Goal: Manage account settings: Manage account settings

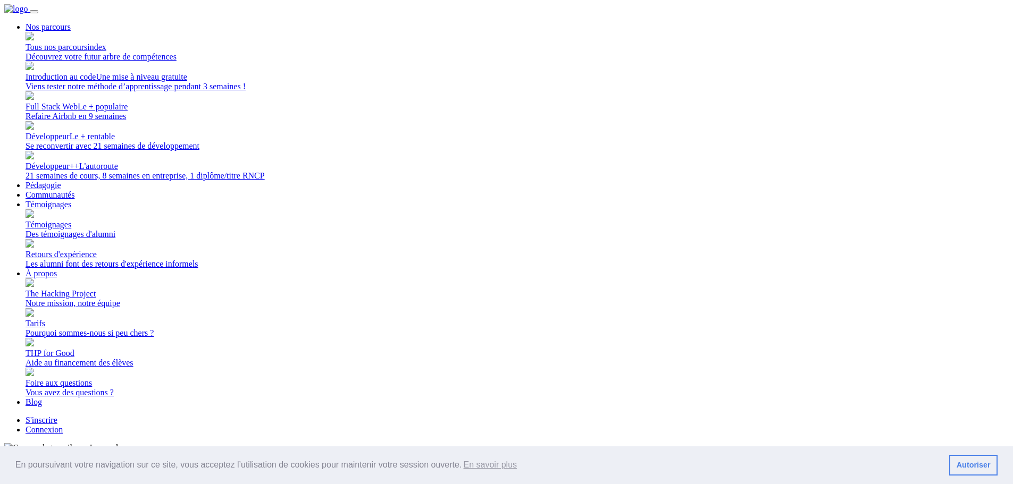
click at [63, 425] on link "Connexion" at bounding box center [44, 429] width 37 height 9
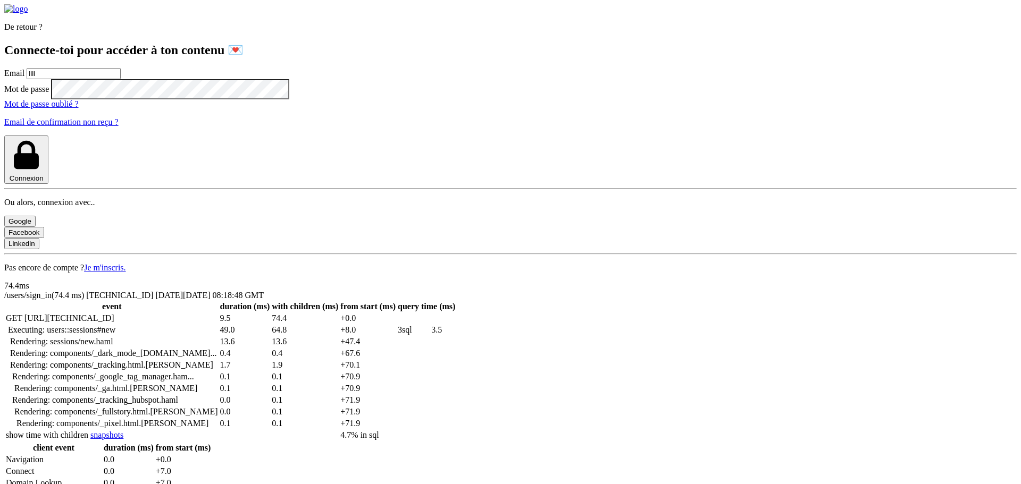
type input "[PERSON_NAME][EMAIL_ADDRESS][PERSON_NAME][DOMAIN_NAME]"
drag, startPoint x: 256, startPoint y: 297, endPoint x: 264, endPoint y: 287, distance: 13.0
click at [48, 184] on button "Connexion" at bounding box center [26, 160] width 44 height 48
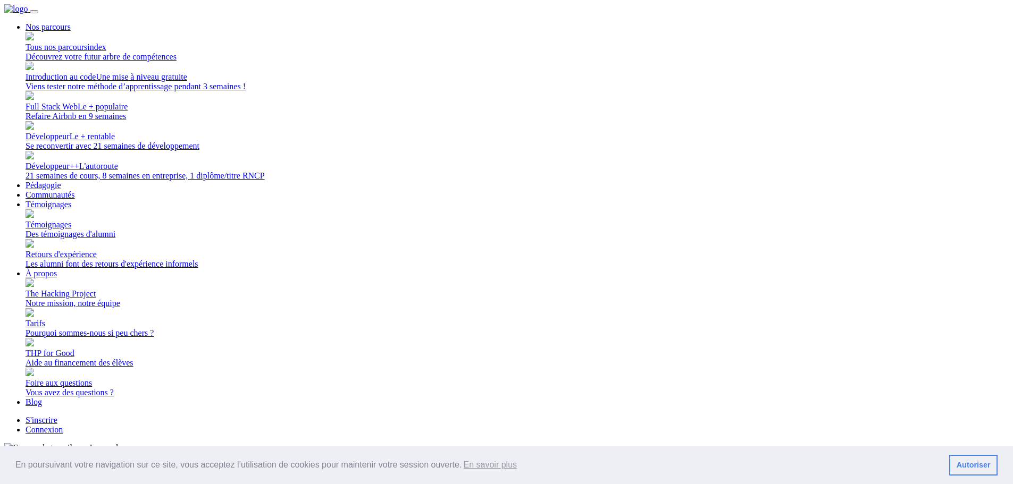
click at [63, 425] on link "Connexion" at bounding box center [44, 429] width 37 height 9
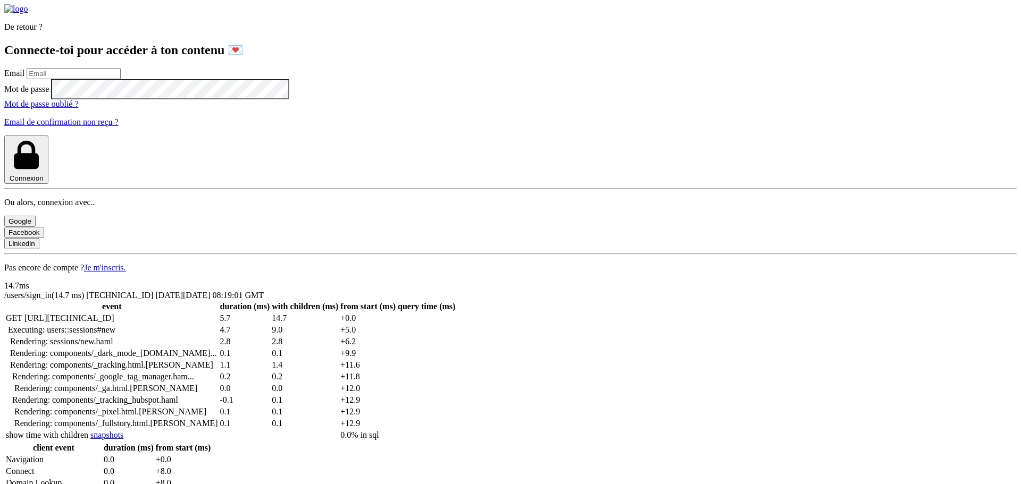
click at [123, 87] on div "De retour ? Connecte-toi pour accéder à ton contenu 💌 Email Mot de passe Mot de…" at bounding box center [510, 138] width 1012 height 268
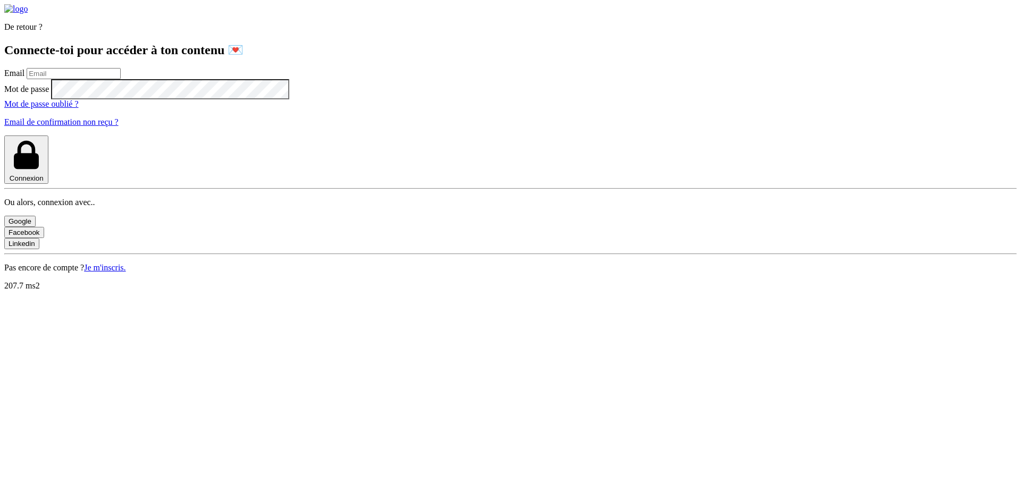
click at [121, 79] on input "email" at bounding box center [74, 73] width 94 height 11
click at [76, 130] on div "De retour ? Connecte-toi pour accéder à ton contenu 💌 Email Mot de passe Mot de…" at bounding box center [510, 138] width 1012 height 268
click at [121, 79] on input "email" at bounding box center [74, 73] width 94 height 11
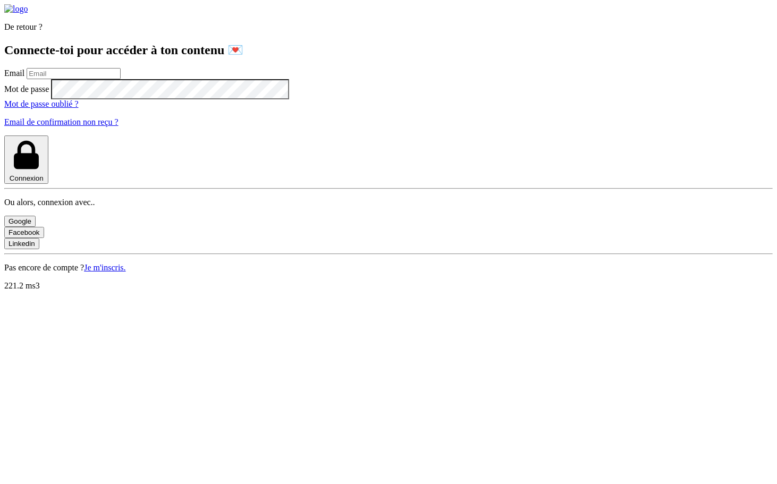
click at [114, 79] on input "email" at bounding box center [74, 73] width 94 height 11
type input "[PERSON_NAME][EMAIL_ADDRESS][PERSON_NAME][DOMAIN_NAME]"
click at [4, 136] on button "Connexion" at bounding box center [26, 160] width 44 height 48
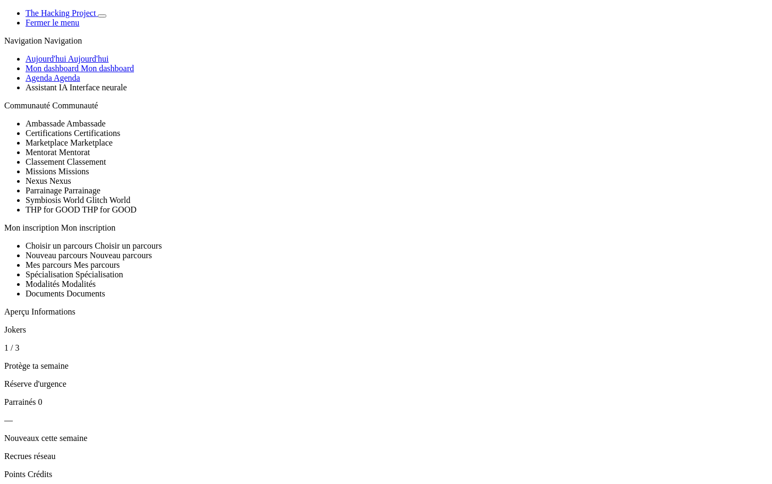
select select "fr"
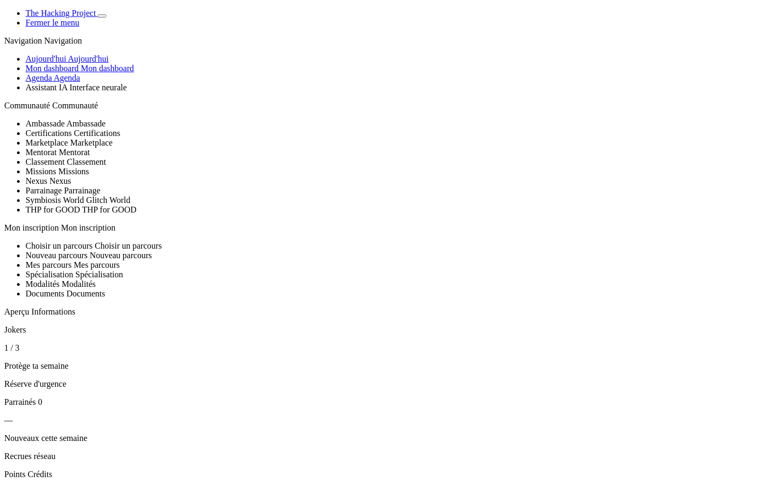
drag, startPoint x: 0, startPoint y: 0, endPoint x: 619, endPoint y: 238, distance: 663.0
select select "en"
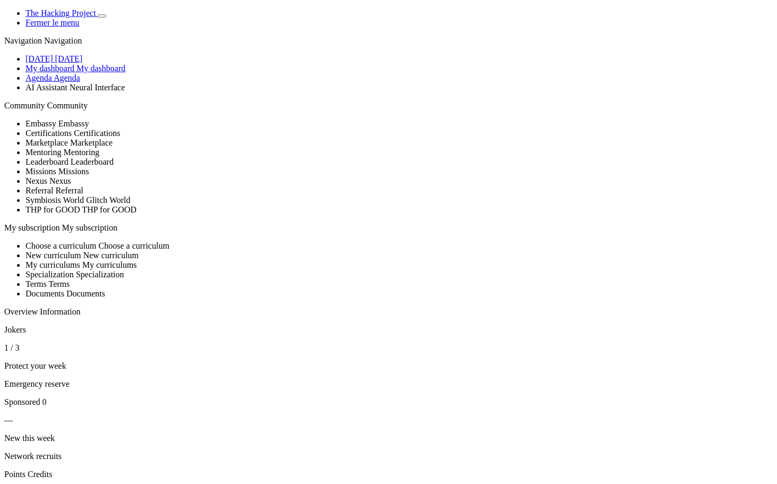
select select "es"
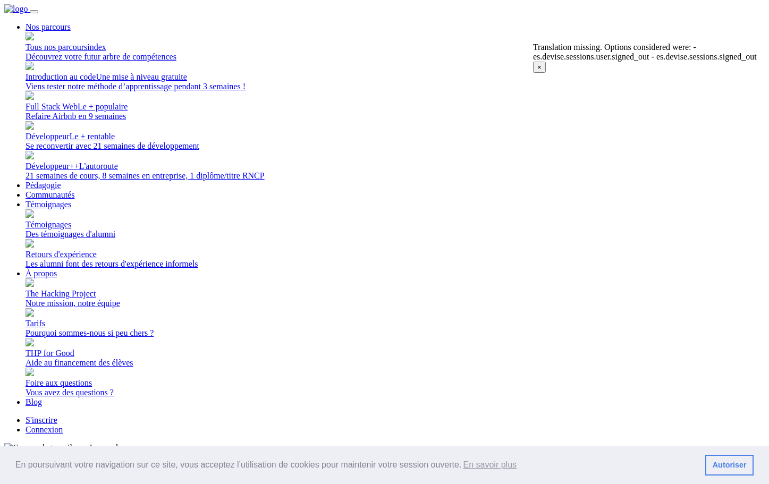
click at [542, 63] on span "×" at bounding box center [539, 67] width 4 height 8
click at [63, 425] on link "Connexion" at bounding box center [44, 429] width 37 height 9
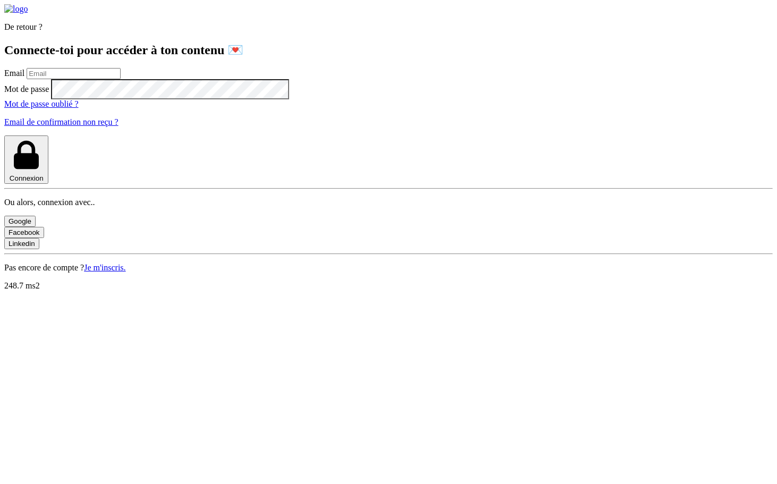
click at [109, 79] on input "email" at bounding box center [74, 73] width 94 height 11
type input "[PERSON_NAME][EMAIL_ADDRESS][PERSON_NAME][DOMAIN_NAME]"
click at [49, 93] on label "Mot de passe" at bounding box center [26, 88] width 45 height 9
click at [18, 245] on div "De retour ? Connecte-toi pour accéder à ton contenu 💌 Email lilian.h.l.muller@g…" at bounding box center [388, 138] width 769 height 268
click at [48, 184] on button "Connexion" at bounding box center [26, 160] width 44 height 48
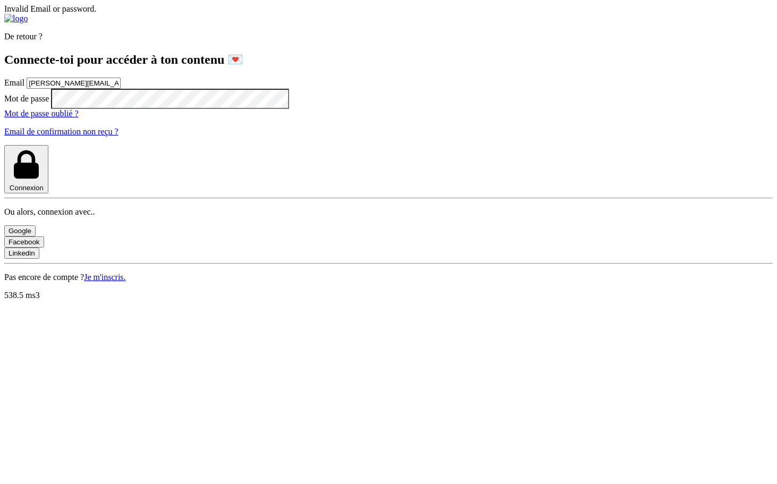
click at [4, 145] on button "Connexion" at bounding box center [26, 169] width 44 height 48
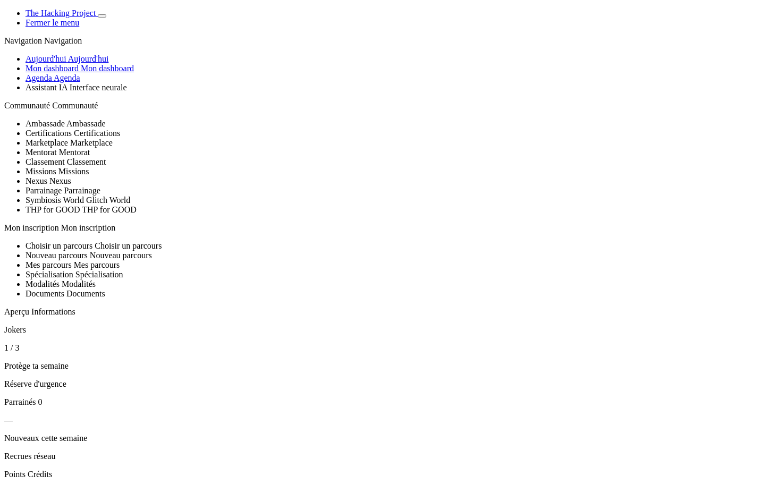
scroll to position [245, 0]
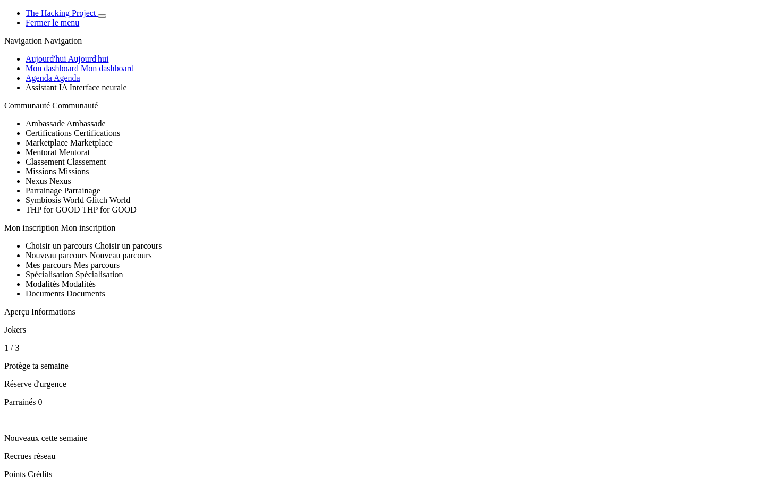
select select "fr"
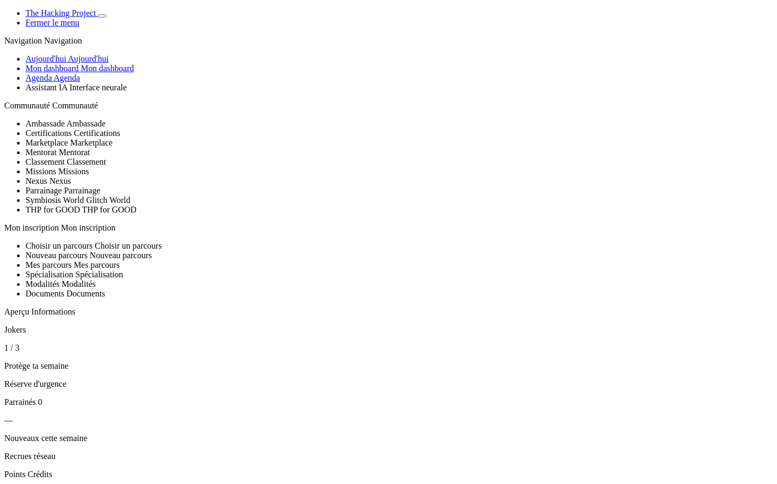
drag, startPoint x: 0, startPoint y: 0, endPoint x: 627, endPoint y: 235, distance: 669.8
select select "es"
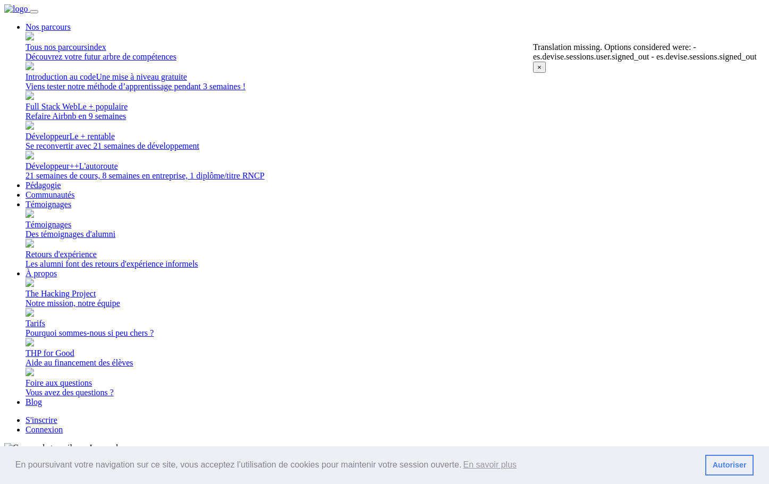
click at [63, 425] on link "Connexion" at bounding box center [44, 429] width 37 height 9
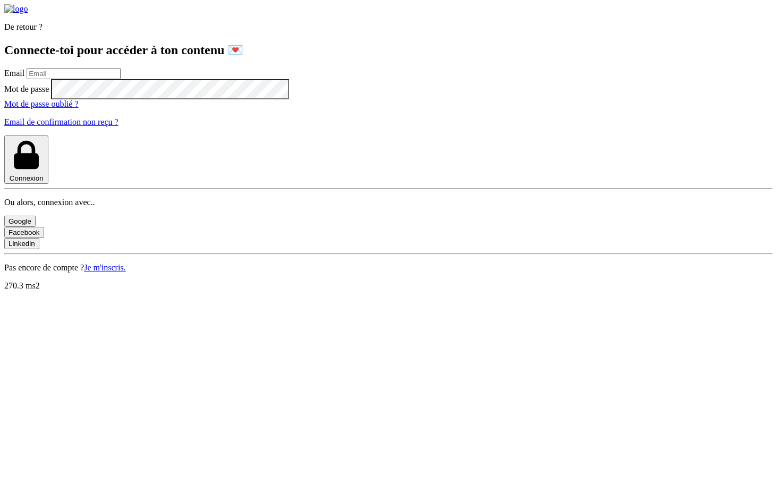
click at [89, 79] on input "email" at bounding box center [74, 73] width 94 height 11
type input "lilian.h.l.muller@gmail.com"
click at [4, 136] on button "Connexion" at bounding box center [26, 160] width 44 height 48
click at [105, 79] on input "email" at bounding box center [74, 73] width 94 height 11
type input "lilian.h.l.muller@gmail.com"
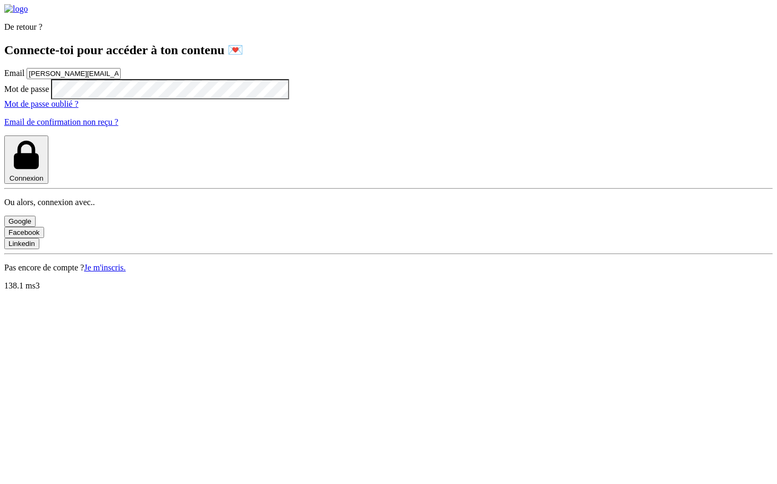
click at [4, 136] on button "Connexion" at bounding box center [26, 160] width 44 height 48
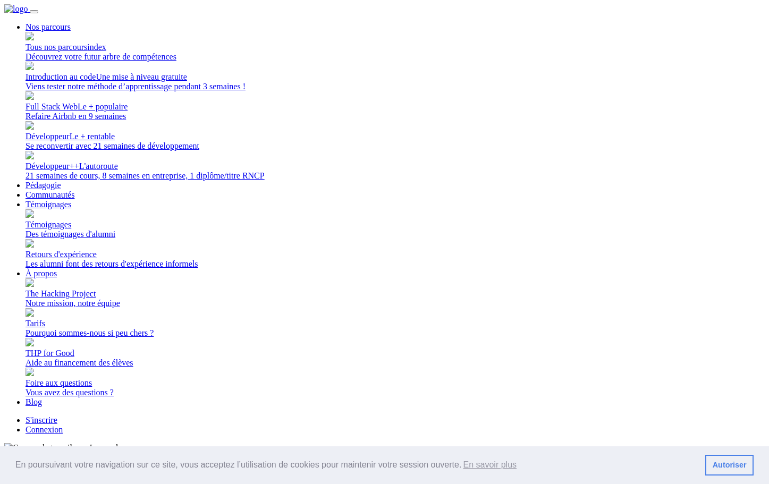
click at [63, 425] on link "Connexion" at bounding box center [44, 429] width 37 height 9
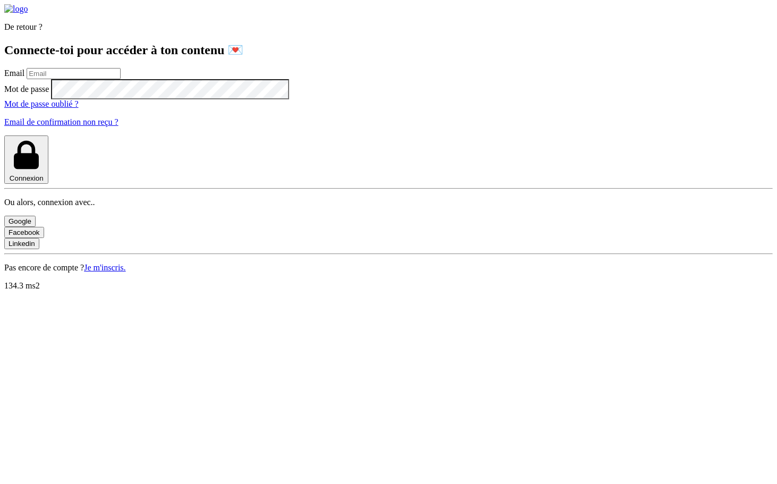
click at [113, 79] on input "email" at bounding box center [74, 73] width 94 height 11
type input "lilian.h.l.muller@gmail.com"
click at [4, 136] on button "Connexion" at bounding box center [26, 160] width 44 height 48
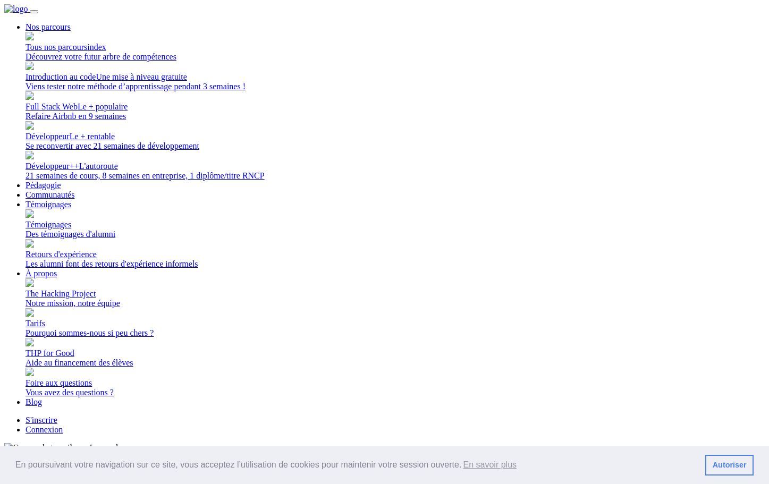
click at [63, 425] on link "Connexion" at bounding box center [44, 429] width 37 height 9
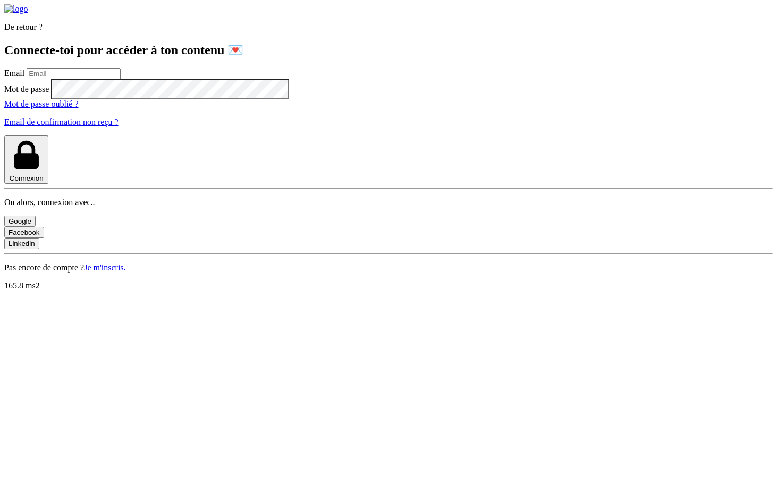
click at [24, 78] on label "Email" at bounding box center [14, 73] width 20 height 9
click at [104, 79] on input "email" at bounding box center [74, 73] width 94 height 11
type input "lilian.h.l.muller@gmail.com"
click at [4, 136] on button "Connexion" at bounding box center [26, 160] width 44 height 48
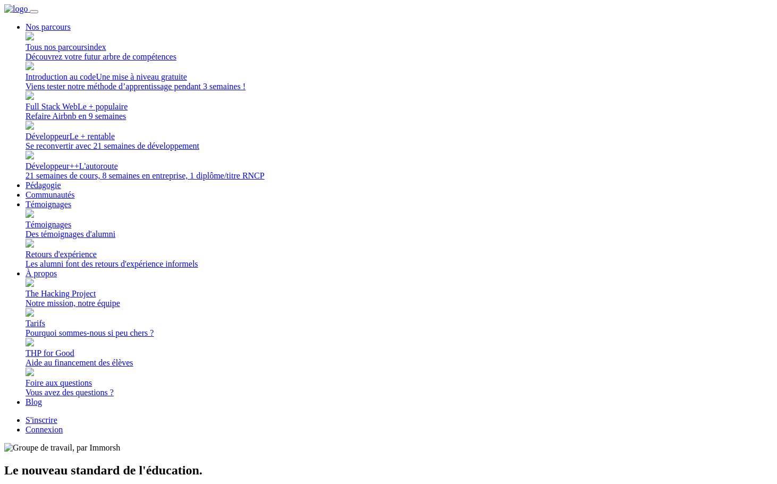
click at [63, 425] on link "Connexion" at bounding box center [44, 429] width 37 height 9
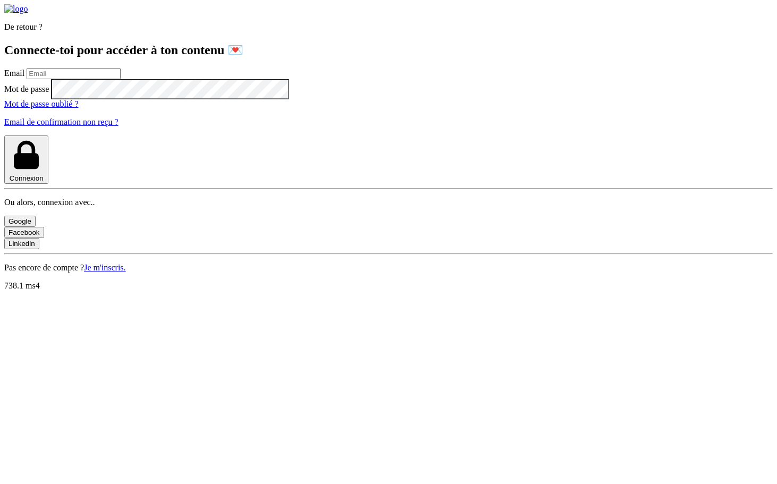
click at [121, 79] on input "email" at bounding box center [74, 73] width 94 height 11
type input "[PERSON_NAME][EMAIL_ADDRESS][PERSON_NAME][DOMAIN_NAME]"
click at [4, 136] on button "Connexion" at bounding box center [26, 160] width 44 height 48
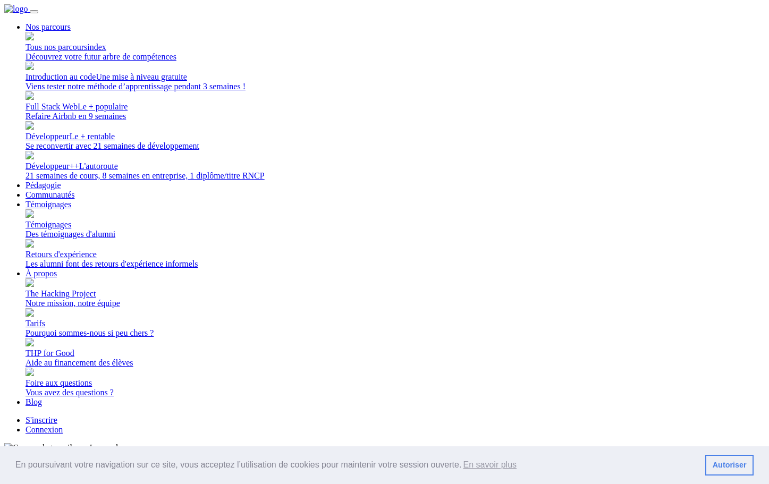
click at [63, 425] on link "Connexion" at bounding box center [44, 429] width 37 height 9
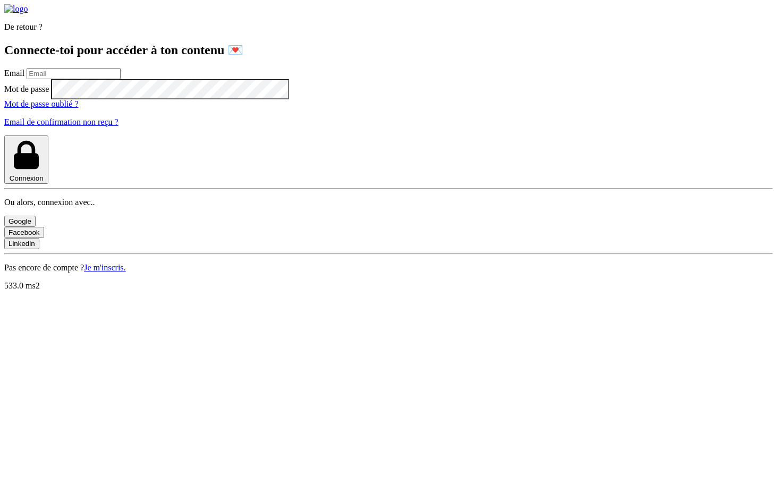
click at [108, 79] on input "email" at bounding box center [74, 73] width 94 height 11
type input "lilian.h.l.muller@gmail.com"
click at [4, 136] on button "Connexion" at bounding box center [26, 160] width 44 height 48
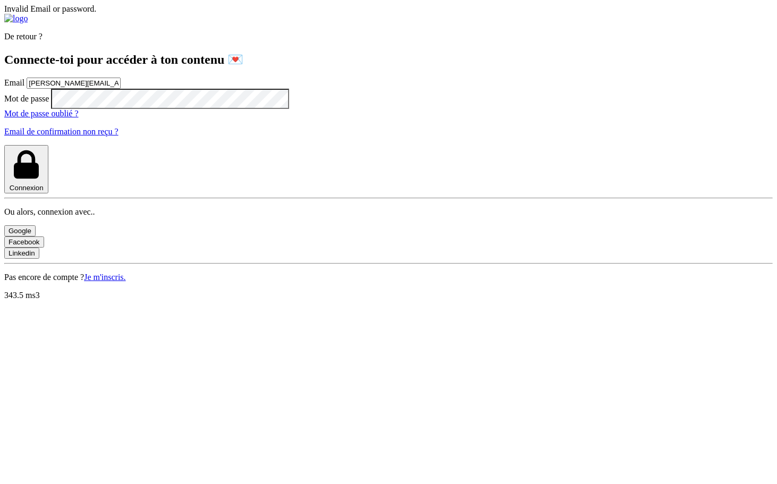
click at [4, 145] on button "Connexion" at bounding box center [26, 169] width 44 height 48
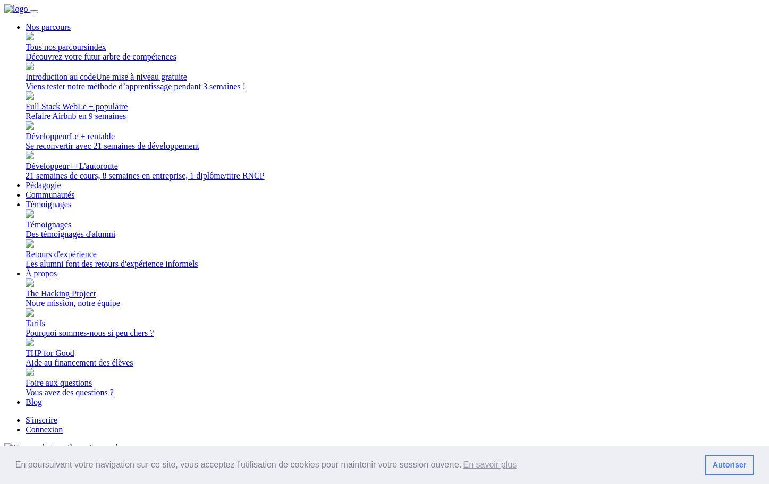
click at [22, 33] on nav "Nos parcours Tous nos parcours index Découvrez votre futur arbre de compétences…" at bounding box center [384, 219] width 761 height 431
click at [63, 425] on link "Connexion" at bounding box center [44, 429] width 37 height 9
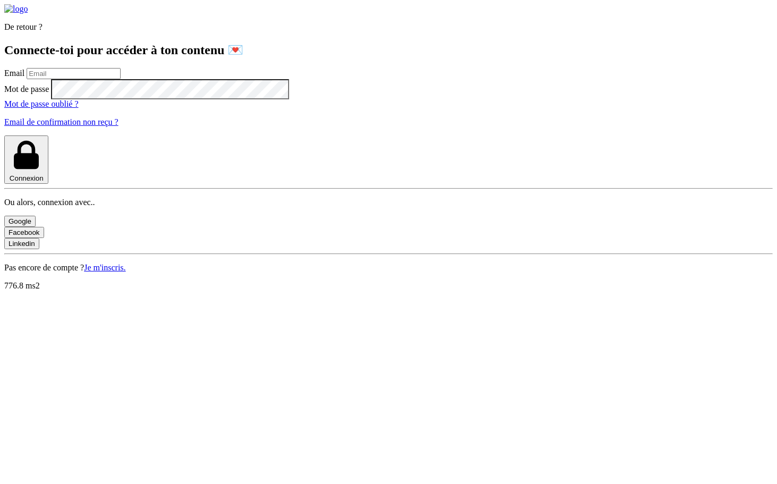
click at [105, 79] on input "email" at bounding box center [74, 73] width 94 height 11
type input "[PERSON_NAME][EMAIL_ADDRESS][PERSON_NAME][DOMAIN_NAME]"
click at [4, 136] on button "Connexion" at bounding box center [26, 160] width 44 height 48
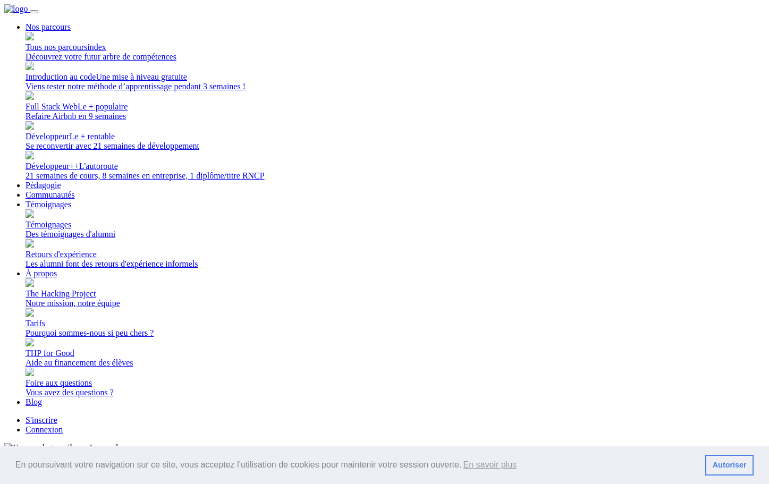
click at [63, 425] on link "Connexion" at bounding box center [44, 429] width 37 height 9
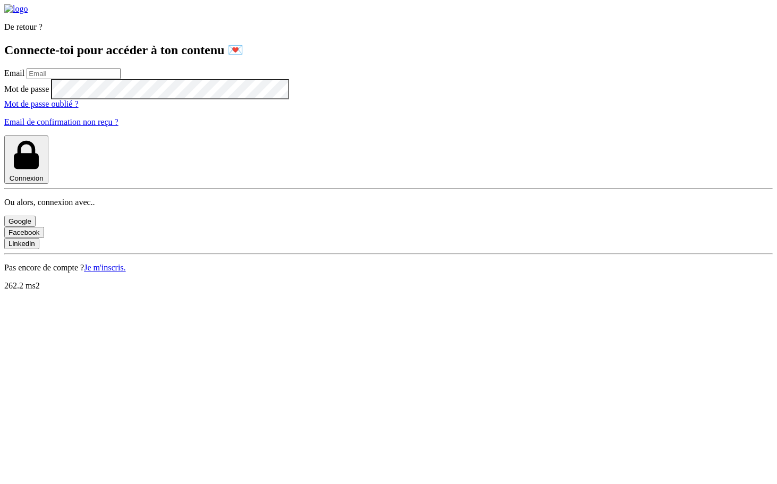
click at [94, 79] on input "email" at bounding box center [74, 73] width 94 height 11
type input "lilian.h.l.muller@gmail.com"
click at [4, 136] on button "Connexion" at bounding box center [26, 160] width 44 height 48
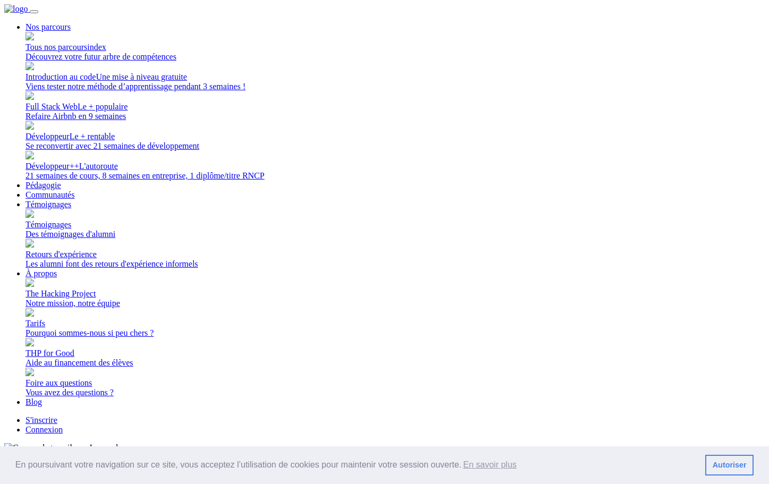
click at [63, 425] on link "Connexion" at bounding box center [44, 429] width 37 height 9
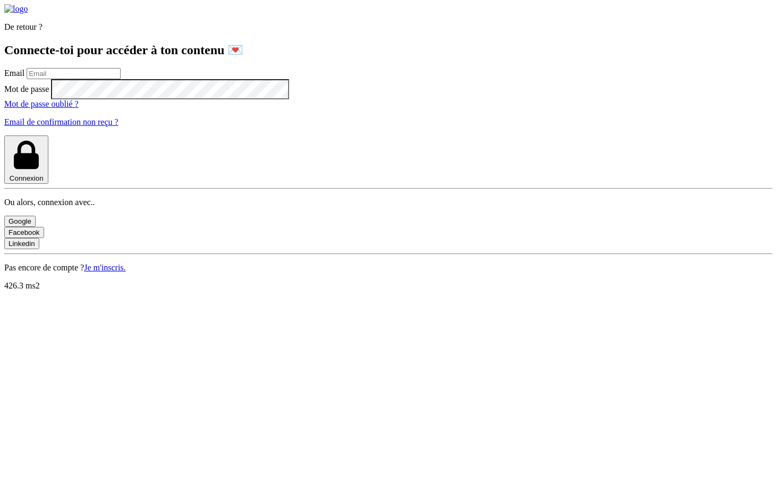
click at [109, 79] on input "email" at bounding box center [74, 73] width 94 height 11
type input "lilian.h.l.muller@gmail.com"
click at [4, 136] on button "Connexion" at bounding box center [26, 160] width 44 height 48
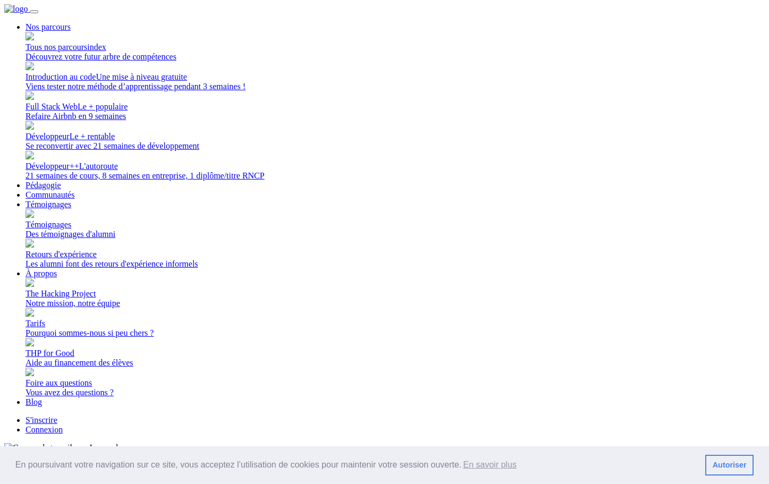
drag, startPoint x: 628, startPoint y: 18, endPoint x: 623, endPoint y: 24, distance: 8.7
click at [63, 425] on link "Connexion" at bounding box center [44, 429] width 37 height 9
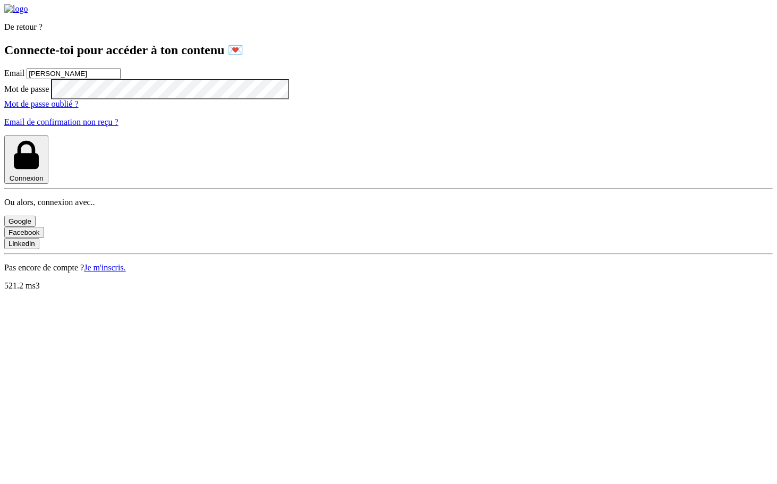
type input "lilian.h.l.muller@gmail.com"
click at [4, 136] on button "Connexion" at bounding box center [26, 160] width 44 height 48
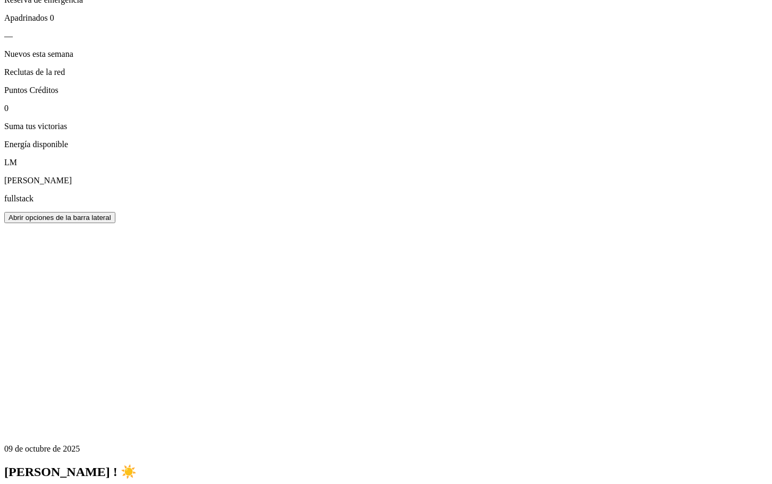
scroll to position [385, 0]
click at [9, 221] on icon "button" at bounding box center [9, 217] width 0 height 8
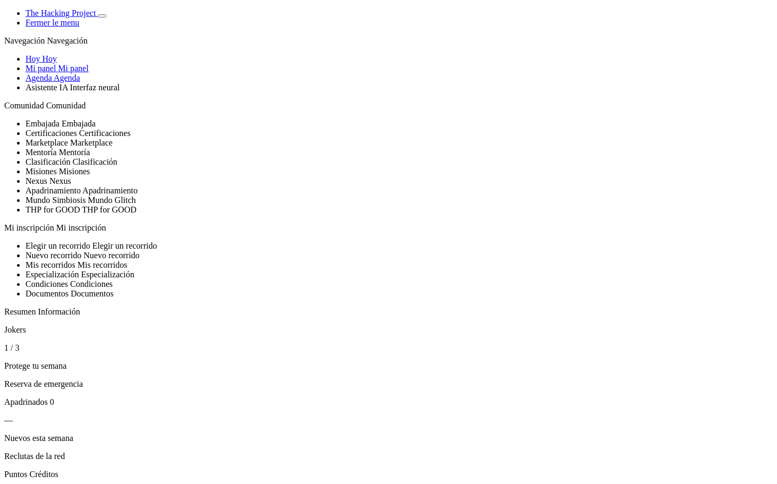
select select "fr"
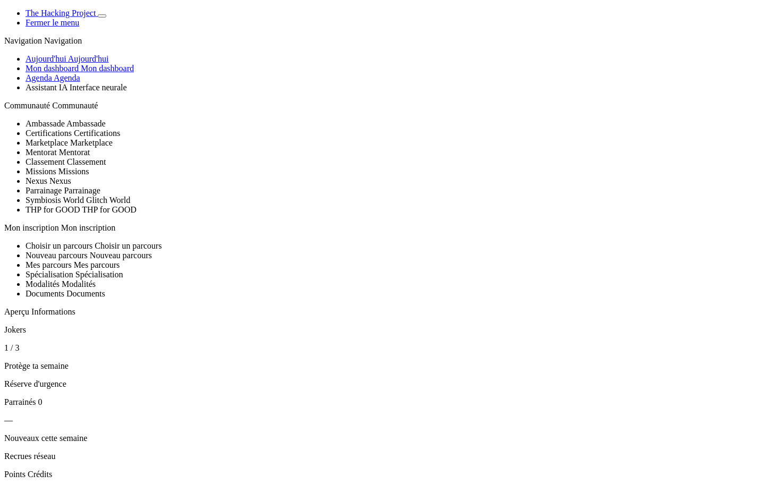
select select "es"
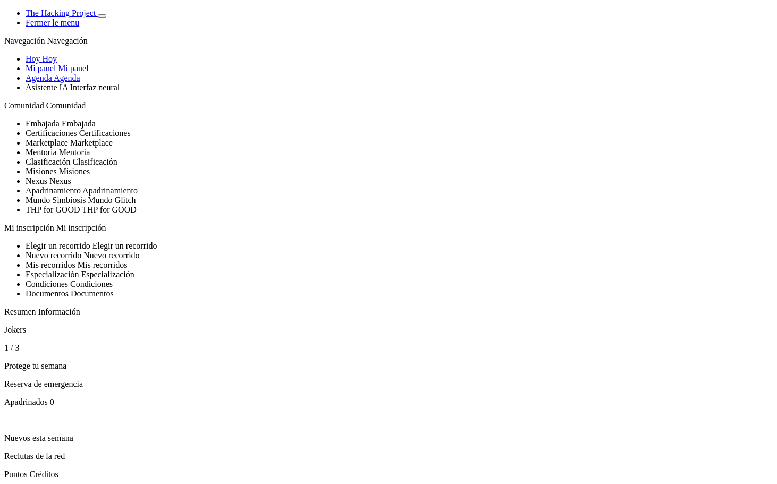
click at [40, 63] on span "Hoy" at bounding box center [33, 58] width 15 height 9
click at [57, 73] on link "Mi panel Mi panel" at bounding box center [57, 68] width 63 height 9
click at [71, 147] on span "Marketplace Marketplace" at bounding box center [69, 142] width 87 height 9
drag, startPoint x: 393, startPoint y: 135, endPoint x: 549, endPoint y: 150, distance: 156.5
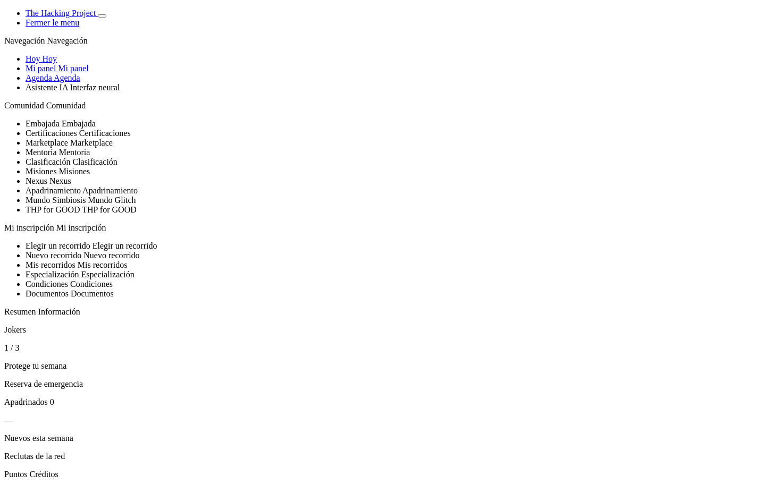
copy span "Translation missing: es.dashboard.curriculums.names.fullstack"
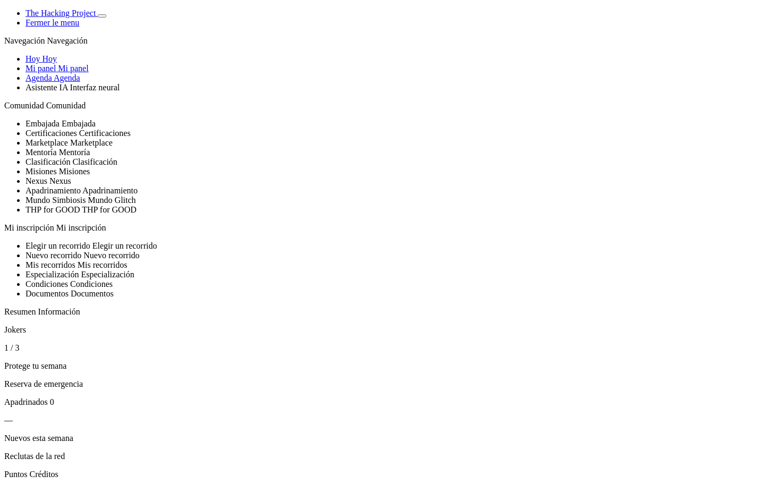
select select "en"
drag, startPoint x: 74, startPoint y: 132, endPoint x: 85, endPoint y: 132, distance: 10.1
click at [75, 73] on link "My dashboard My dashboard" at bounding box center [76, 68] width 100 height 9
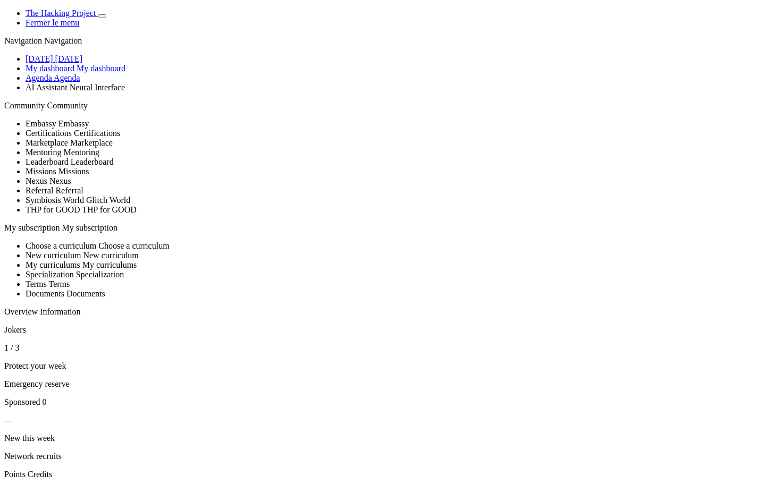
scroll to position [106, 0]
select select "fr"
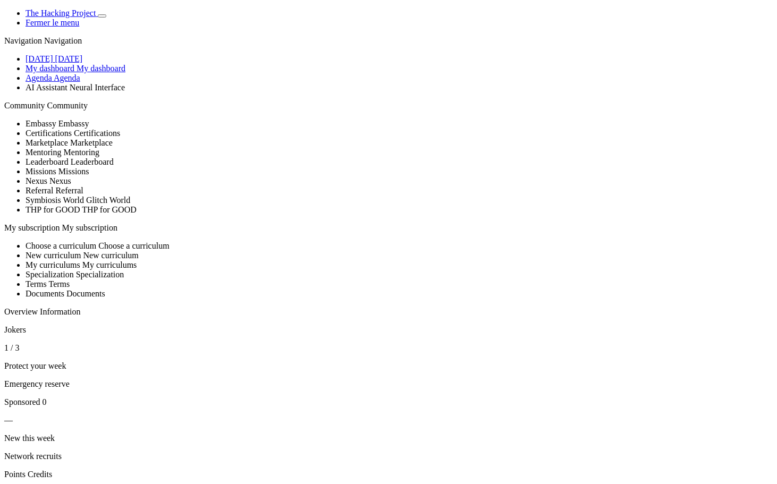
click at [68, 73] on span "Mon dashboard" at bounding box center [52, 68] width 53 height 9
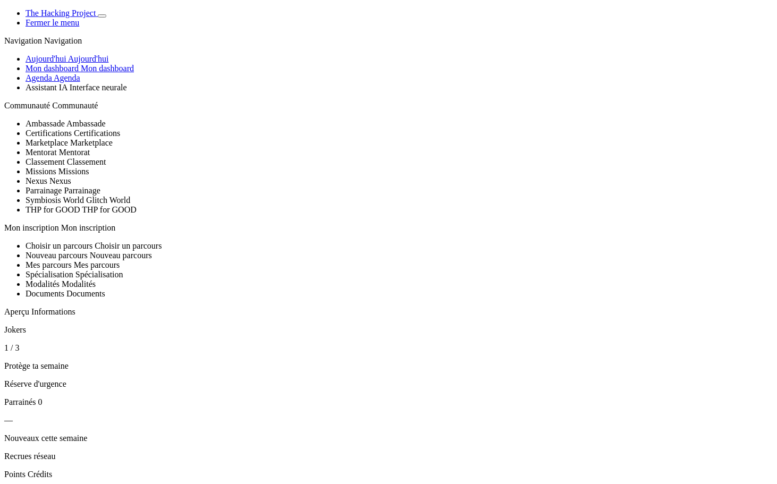
select select "es"
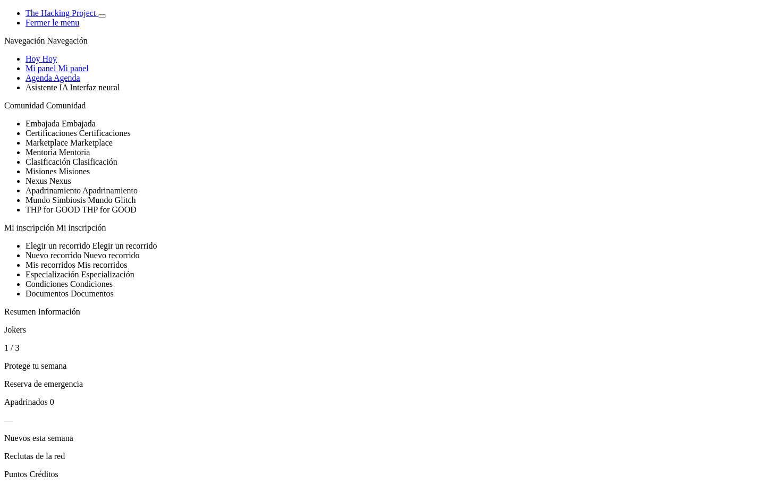
click at [56, 73] on span "Mi panel" at bounding box center [41, 68] width 30 height 9
drag, startPoint x: 210, startPoint y: 270, endPoint x: 609, endPoint y: 269, distance: 398.7
click at [16, 92] on section "Navegación Navegación Hoy Hoy Mi panel Mi panel Agenda Agenda" at bounding box center [385, 64] width 763 height 56
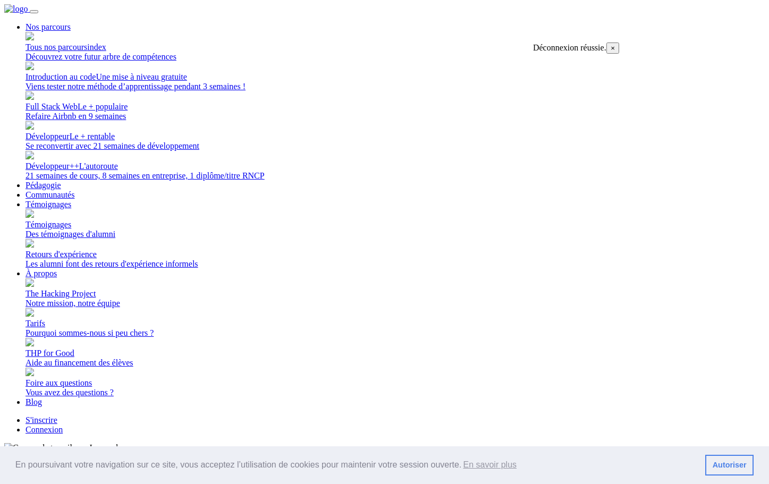
click at [63, 425] on link "Connexion" at bounding box center [44, 429] width 37 height 9
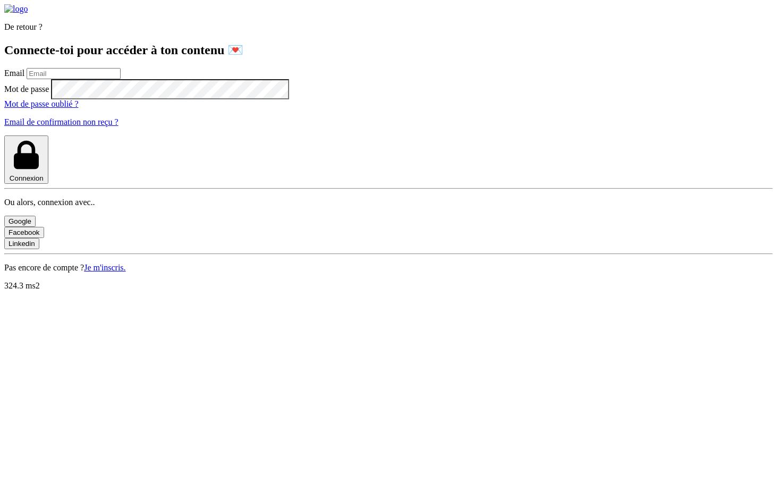
click at [115, 79] on input "email" at bounding box center [74, 73] width 94 height 11
drag, startPoint x: 200, startPoint y: 205, endPoint x: 12, endPoint y: 206, distance: 188.2
click at [12, 206] on div "De retour ? Connecte-toi pour accéder à ton contenu 💌 Email lilian@thehackingpr…" at bounding box center [388, 138] width 769 height 268
type input "lilian.h.l.muller@gmail.com"
click at [4, 136] on button "Connexion" at bounding box center [26, 160] width 44 height 48
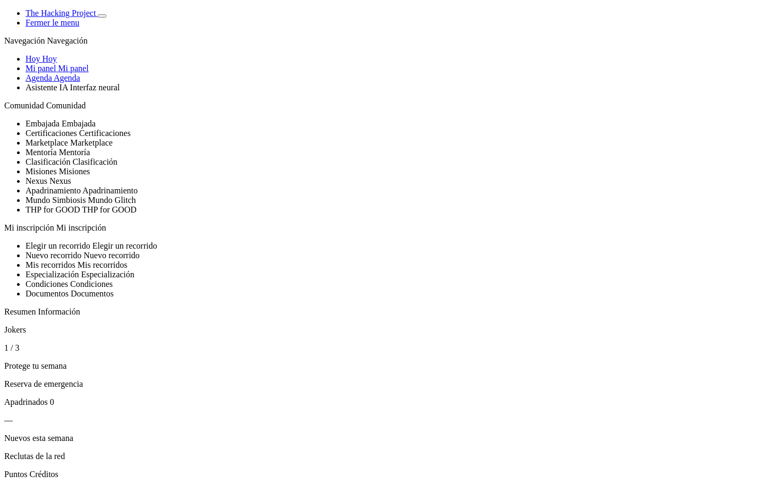
click at [102, 16] on icon "Basculer de thème" at bounding box center [102, 16] width 0 height 0
click at [102, 16] on span "Basculer de thème" at bounding box center [102, 16] width 0 height 0
click at [40, 63] on span "Hoy" at bounding box center [33, 58] width 15 height 9
